Goal: Task Accomplishment & Management: Use online tool/utility

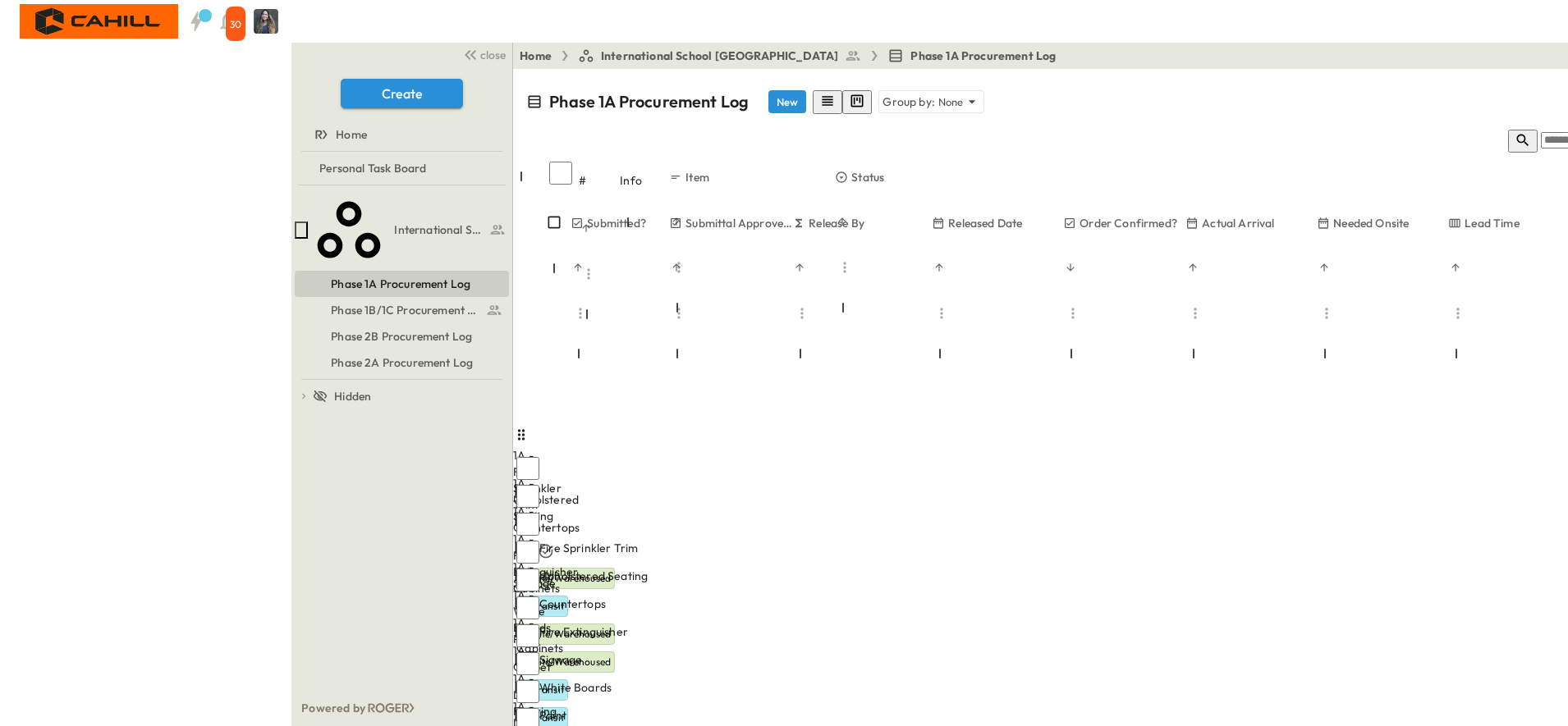
scroll to position [298, 865]
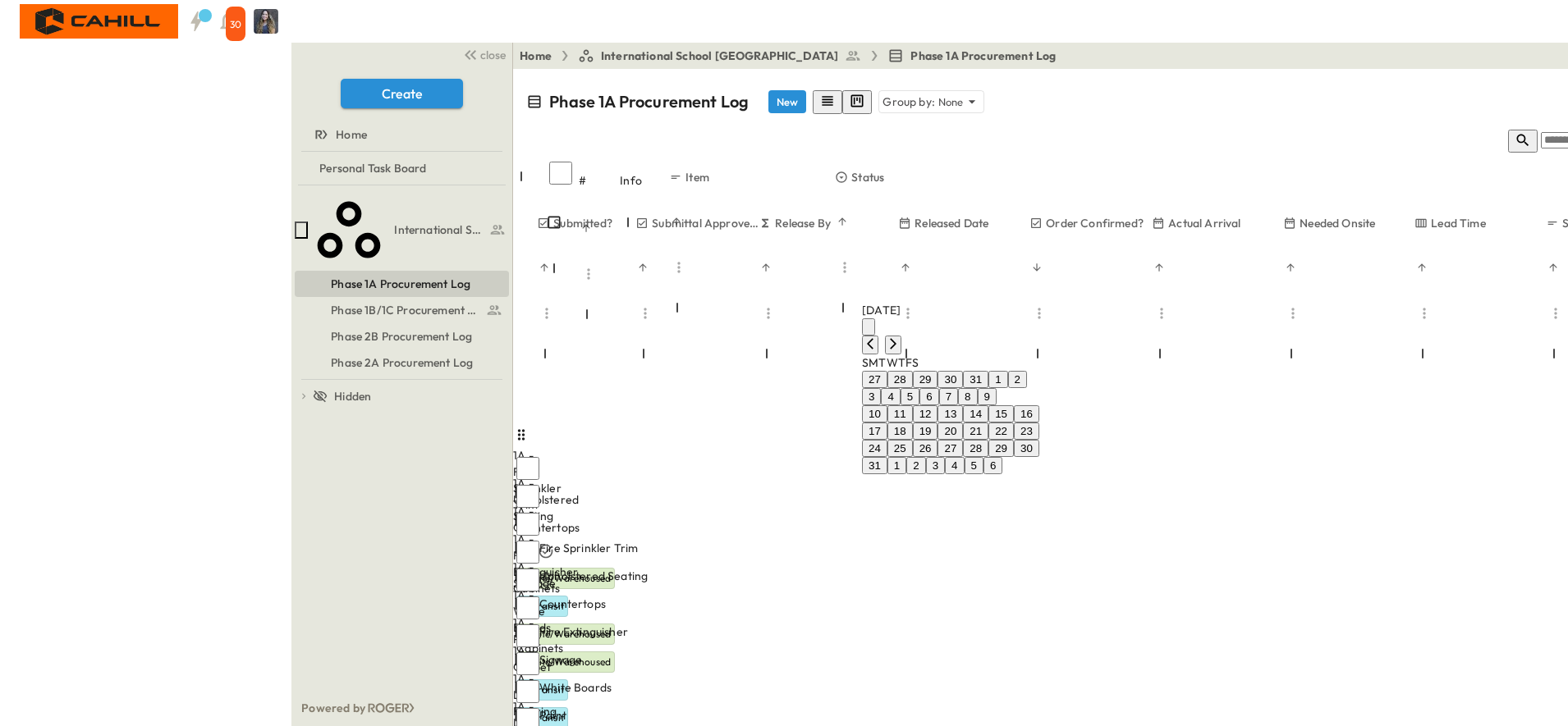
drag, startPoint x: 1015, startPoint y: 381, endPoint x: 968, endPoint y: 273, distance: 117.8
click at [988, 423] on button "21" at bounding box center [976, 431] width 26 height 18
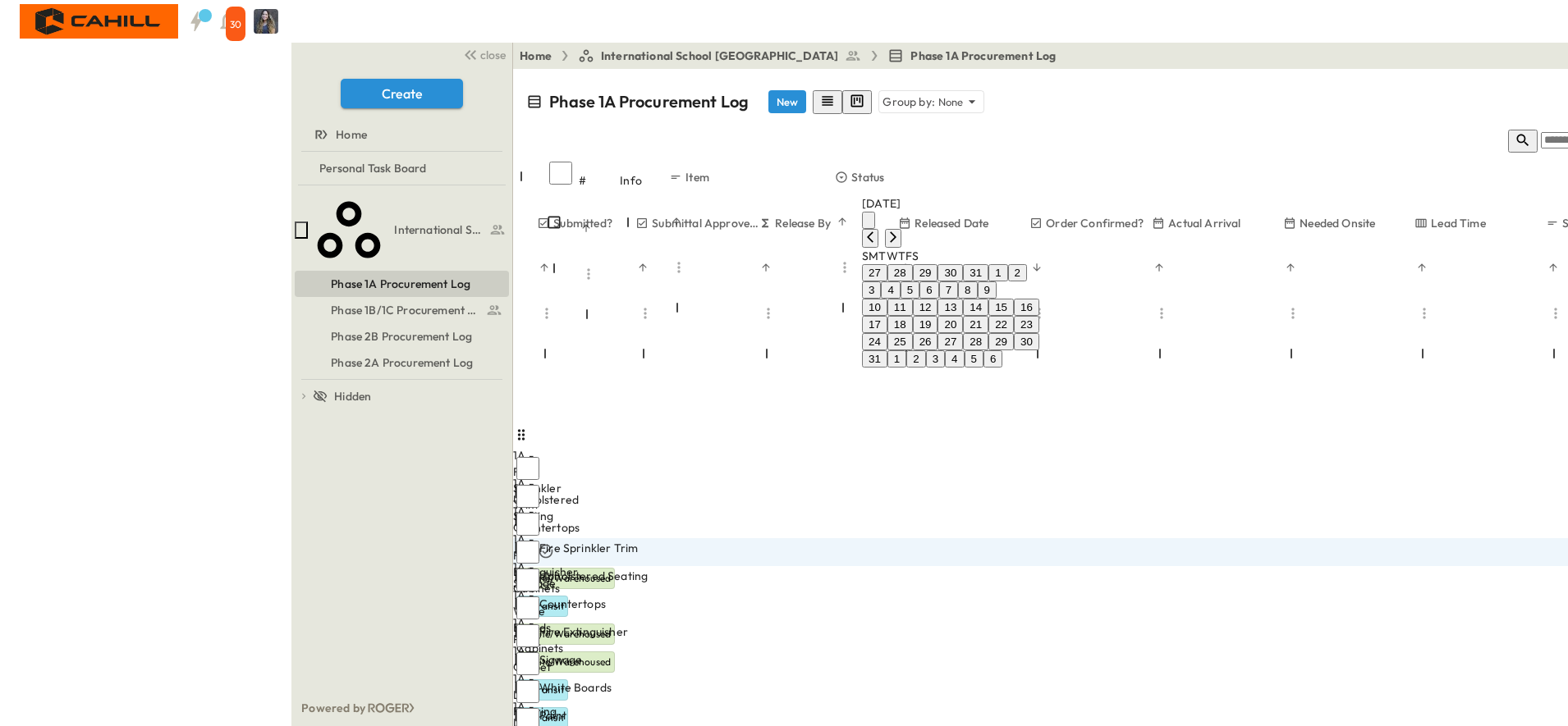
click at [1014, 334] on button "22" at bounding box center [1001, 324] width 26 height 18
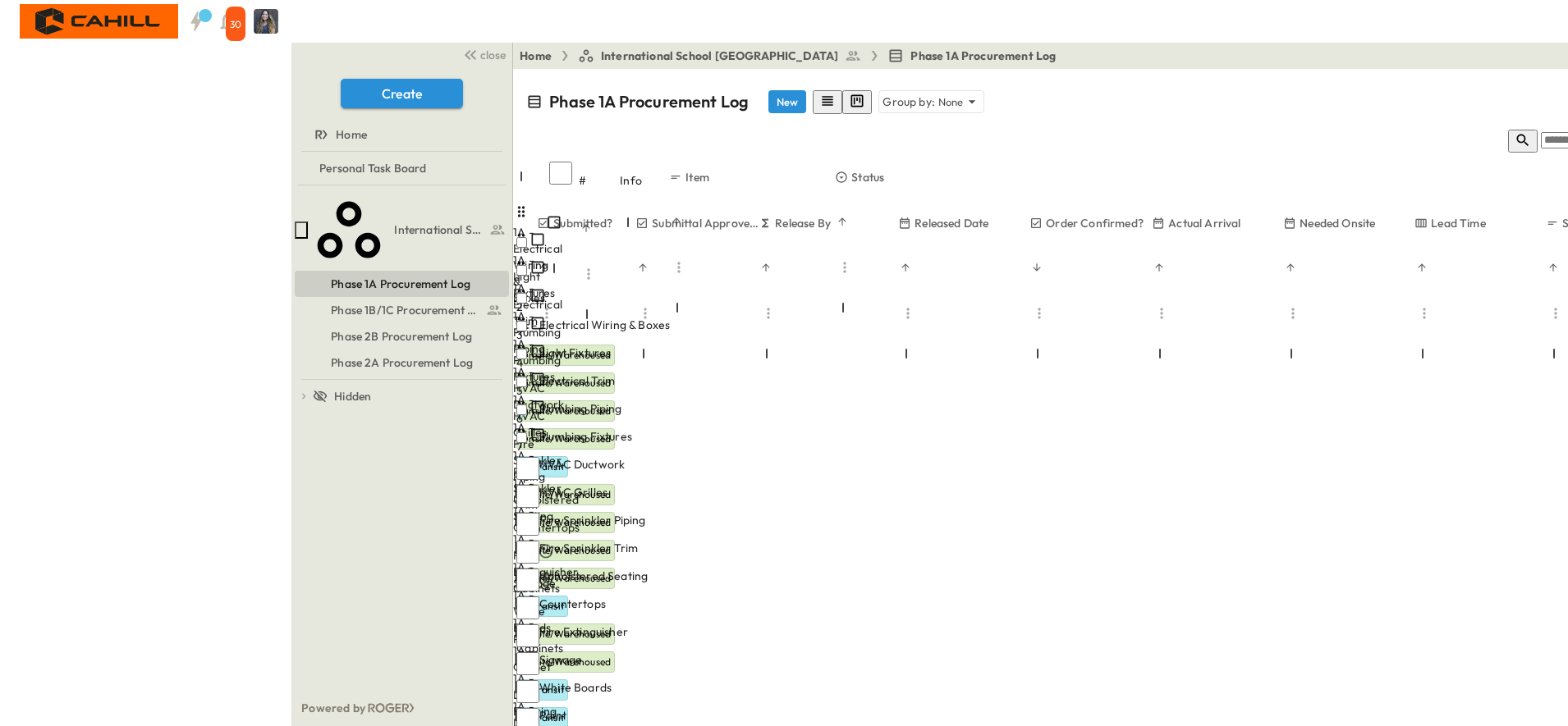
scroll to position [0, 865]
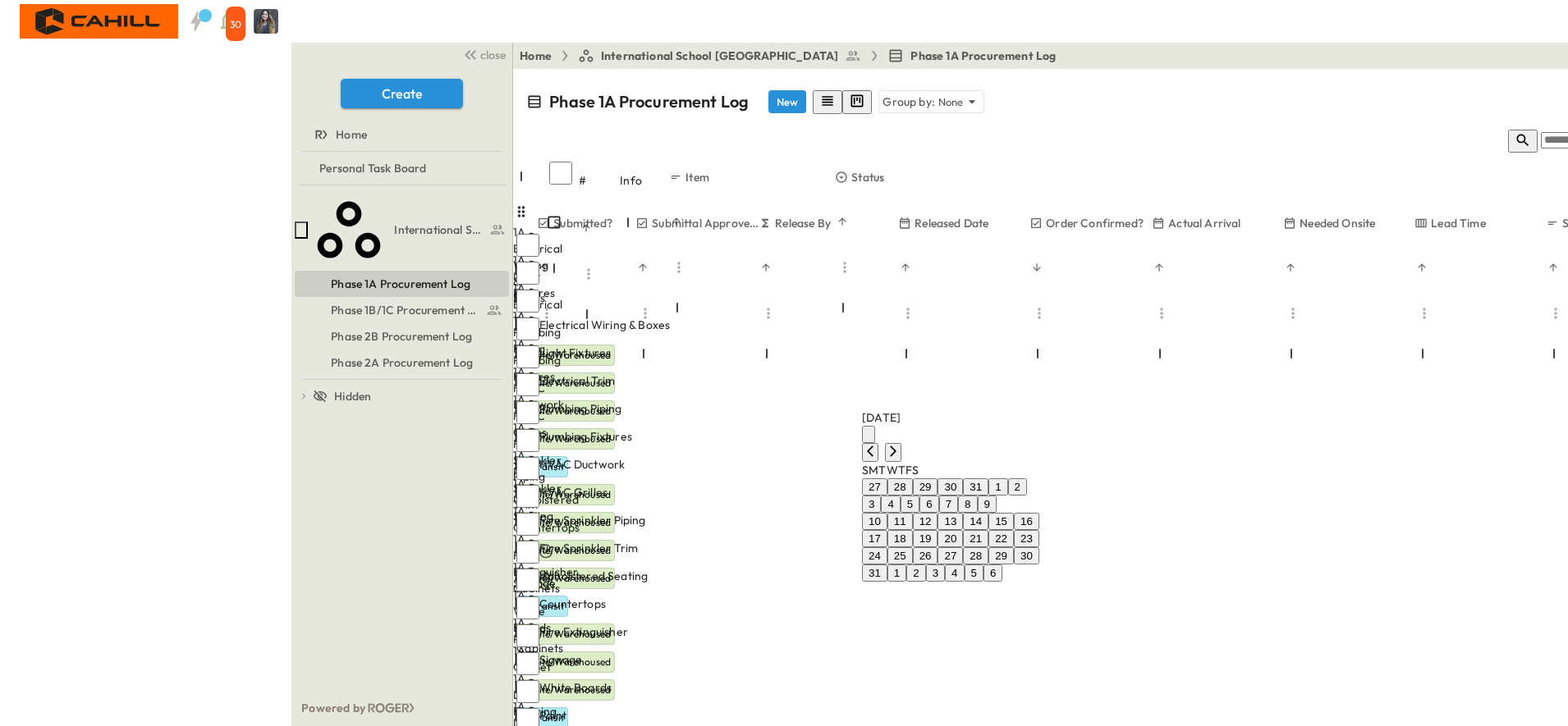
drag, startPoint x: 982, startPoint y: 577, endPoint x: 938, endPoint y: 180, distance: 399.4
click at [963, 547] on button "20" at bounding box center [950, 538] width 26 height 18
